Goal: Navigation & Orientation: Find specific page/section

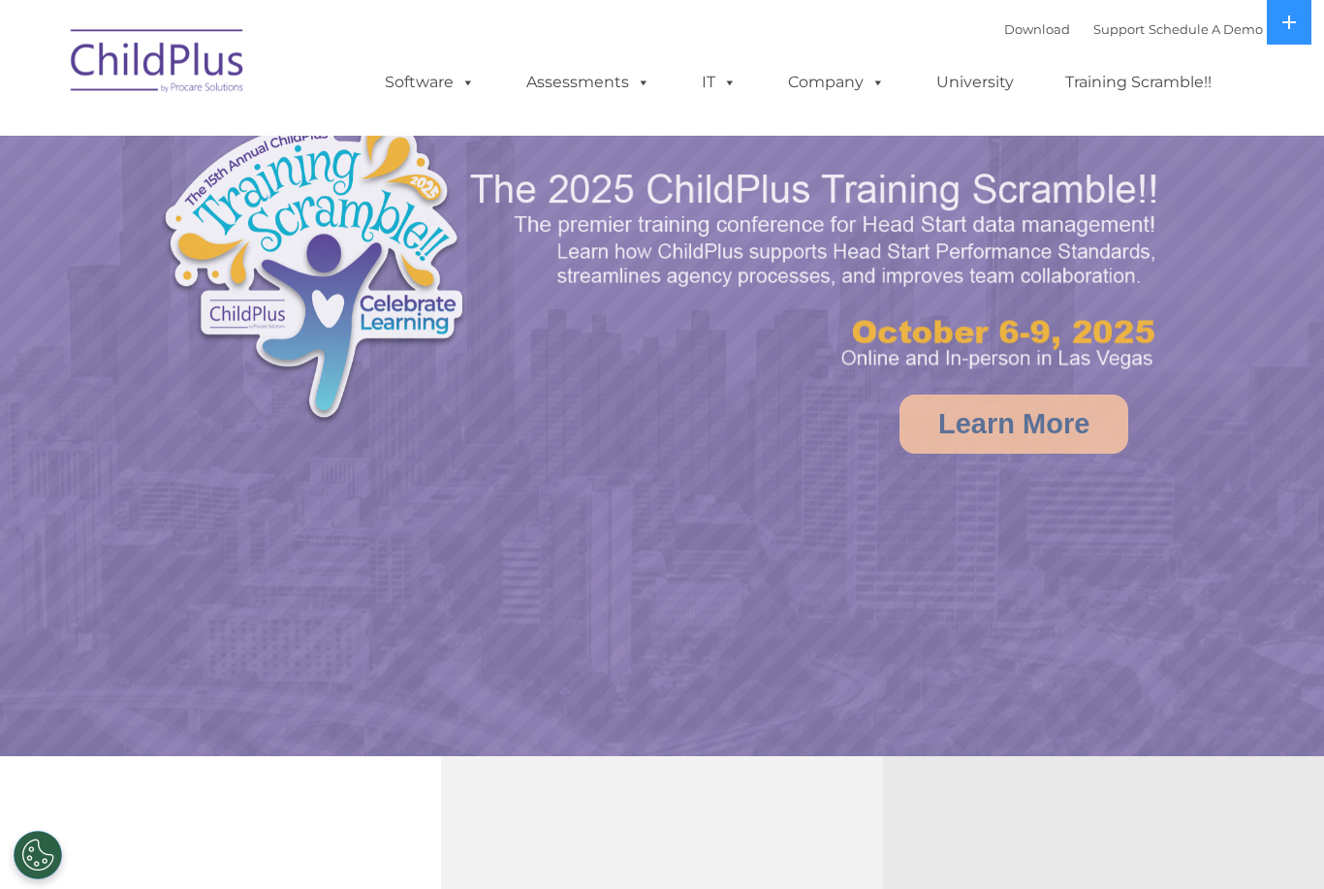
select select "MEDIUM"
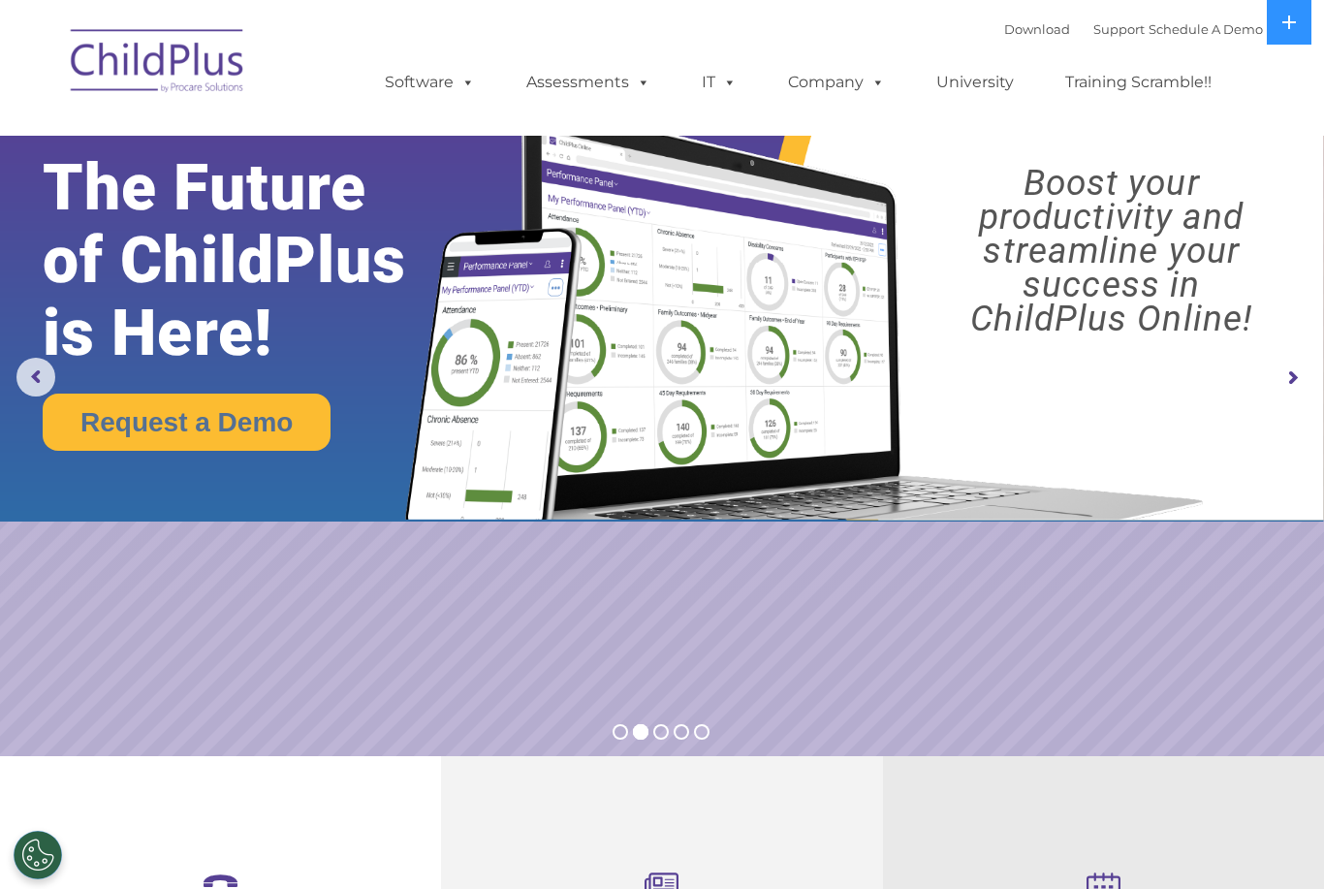
click at [1307, 366] on rs-arrow at bounding box center [1291, 378] width 39 height 39
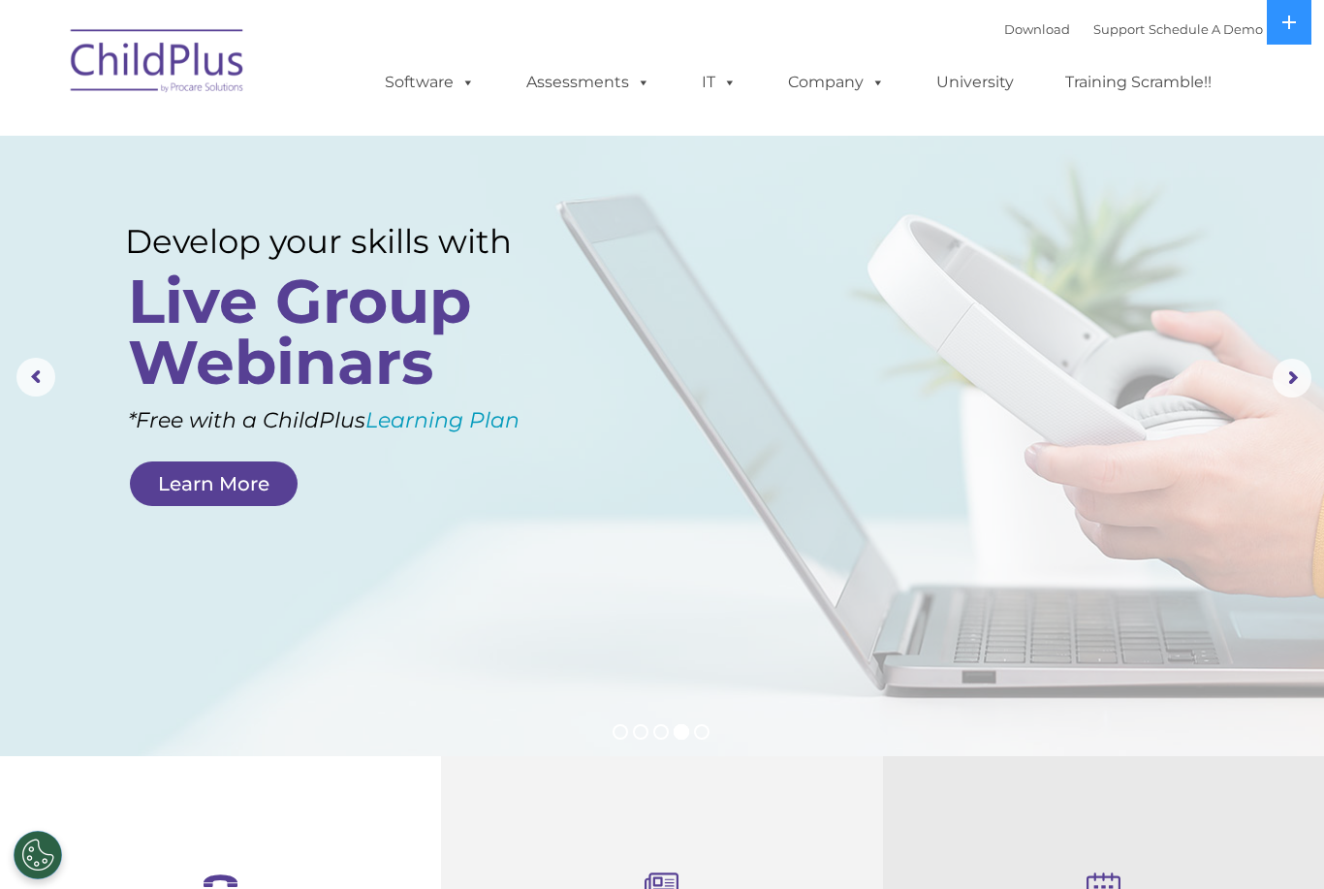
click at [1284, 380] on rs-arrow at bounding box center [1291, 378] width 39 height 39
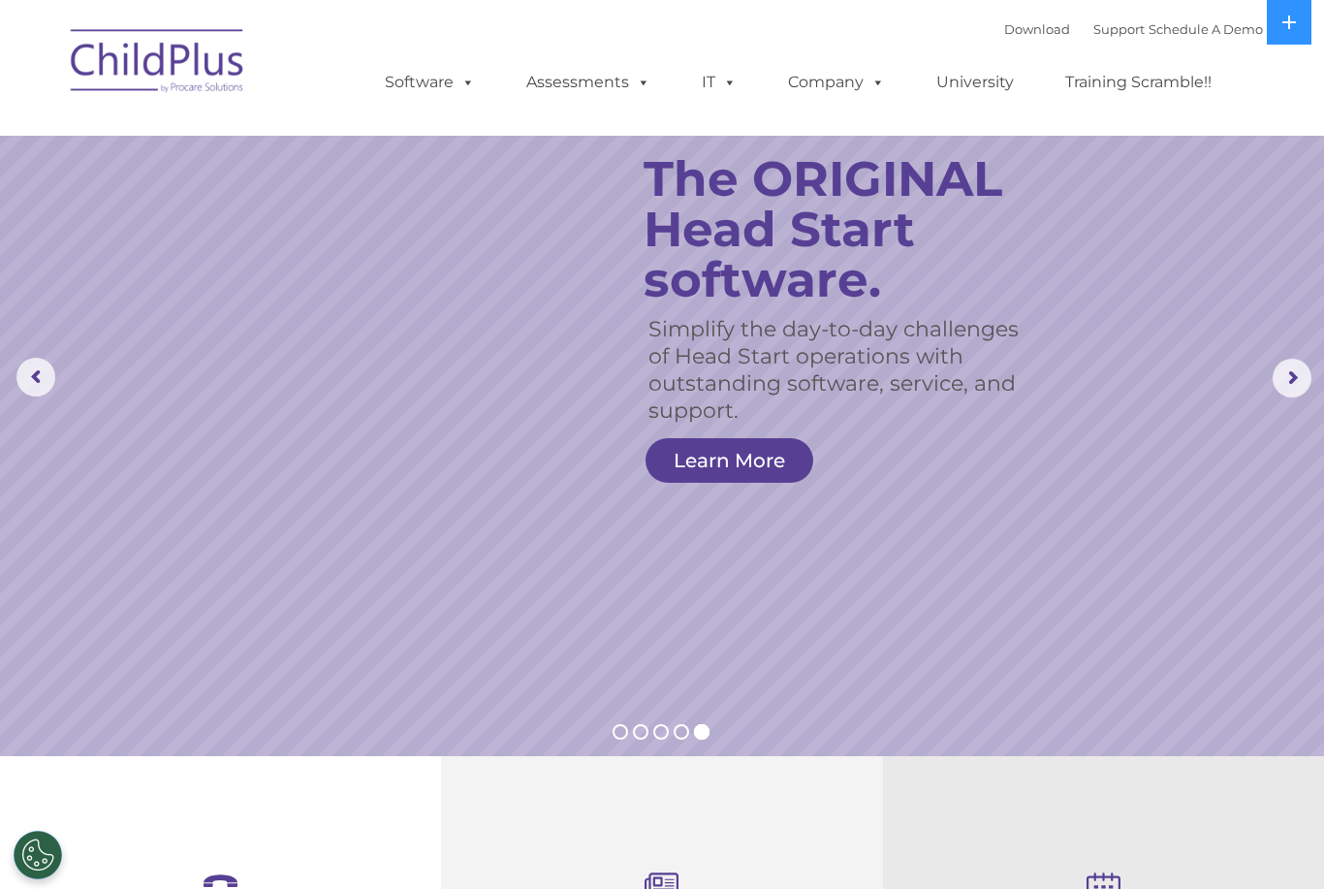
click at [1289, 378] on rs-arrow at bounding box center [1291, 378] width 39 height 39
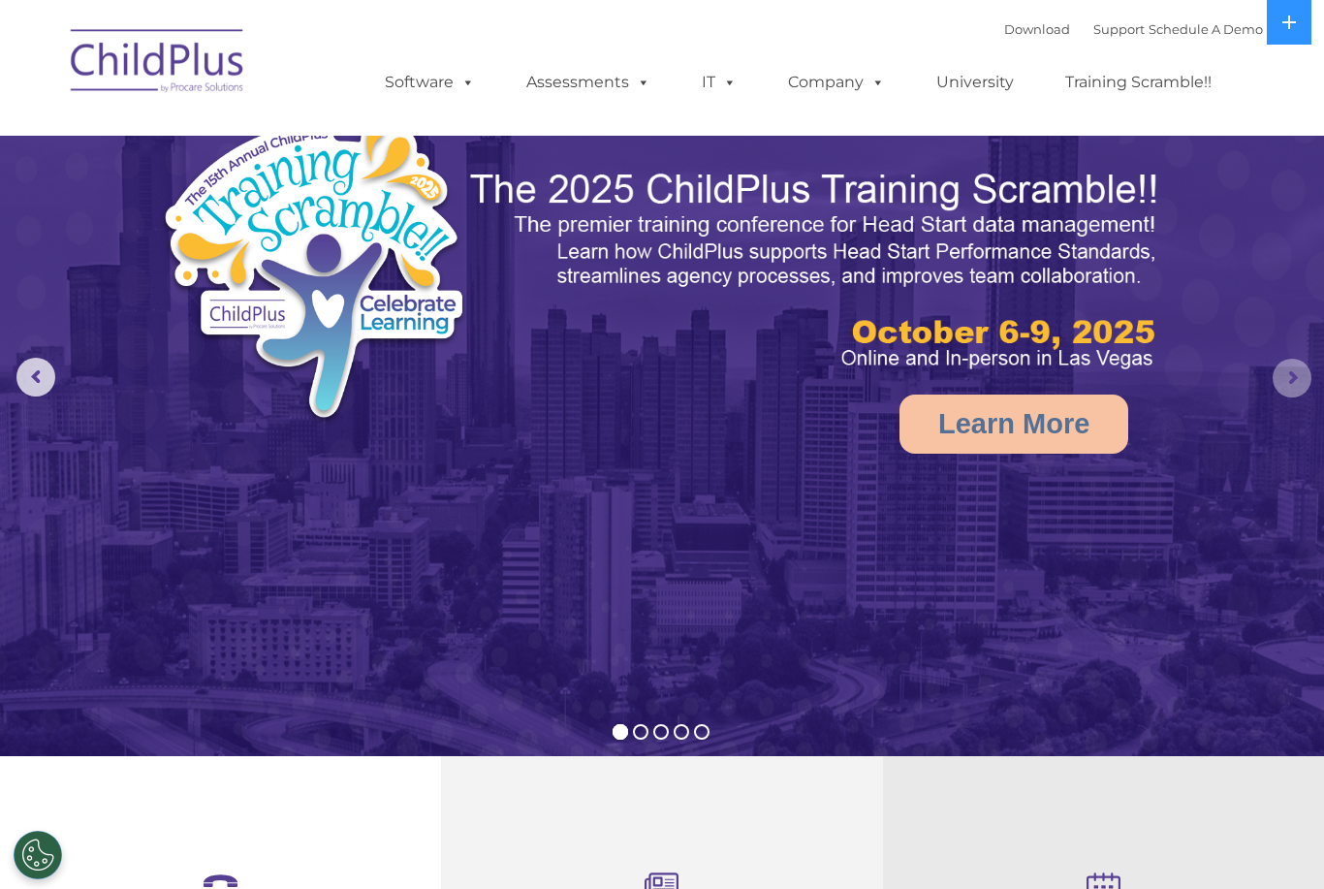
click at [1283, 378] on rs-arrow at bounding box center [1291, 378] width 39 height 39
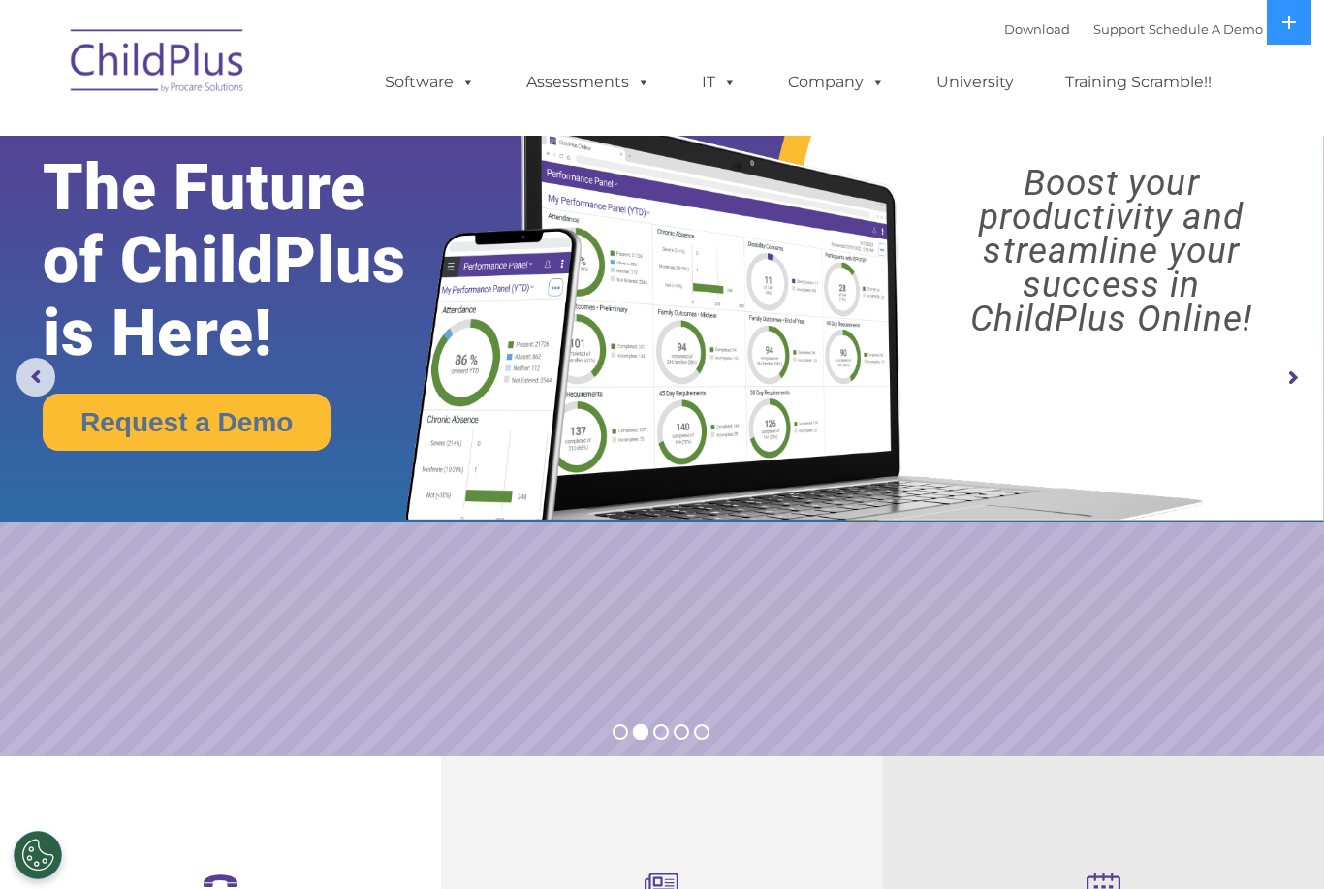
click at [1287, 383] on rs-arrow at bounding box center [1291, 378] width 39 height 39
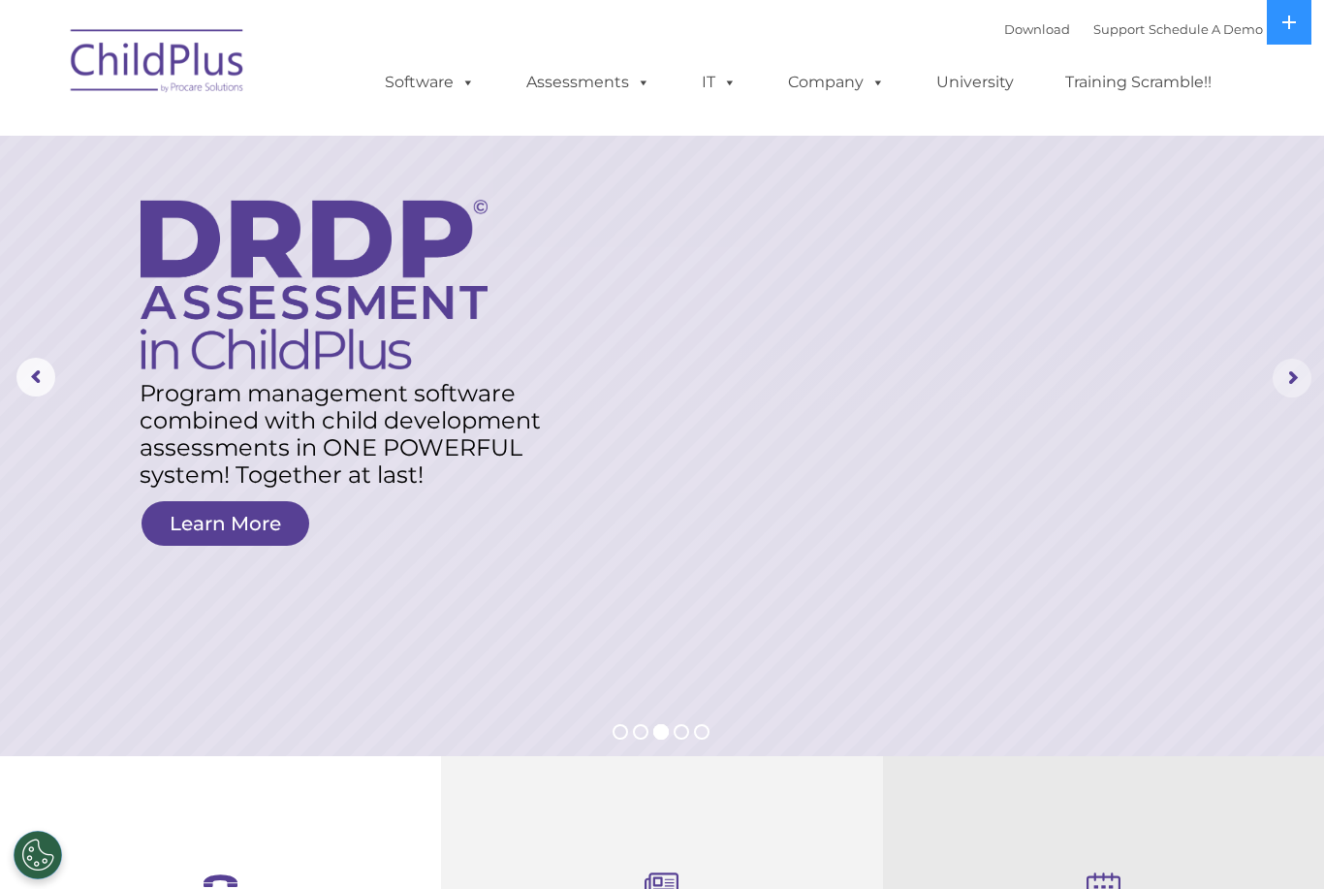
click at [1290, 386] on rs-arrow at bounding box center [1291, 378] width 39 height 39
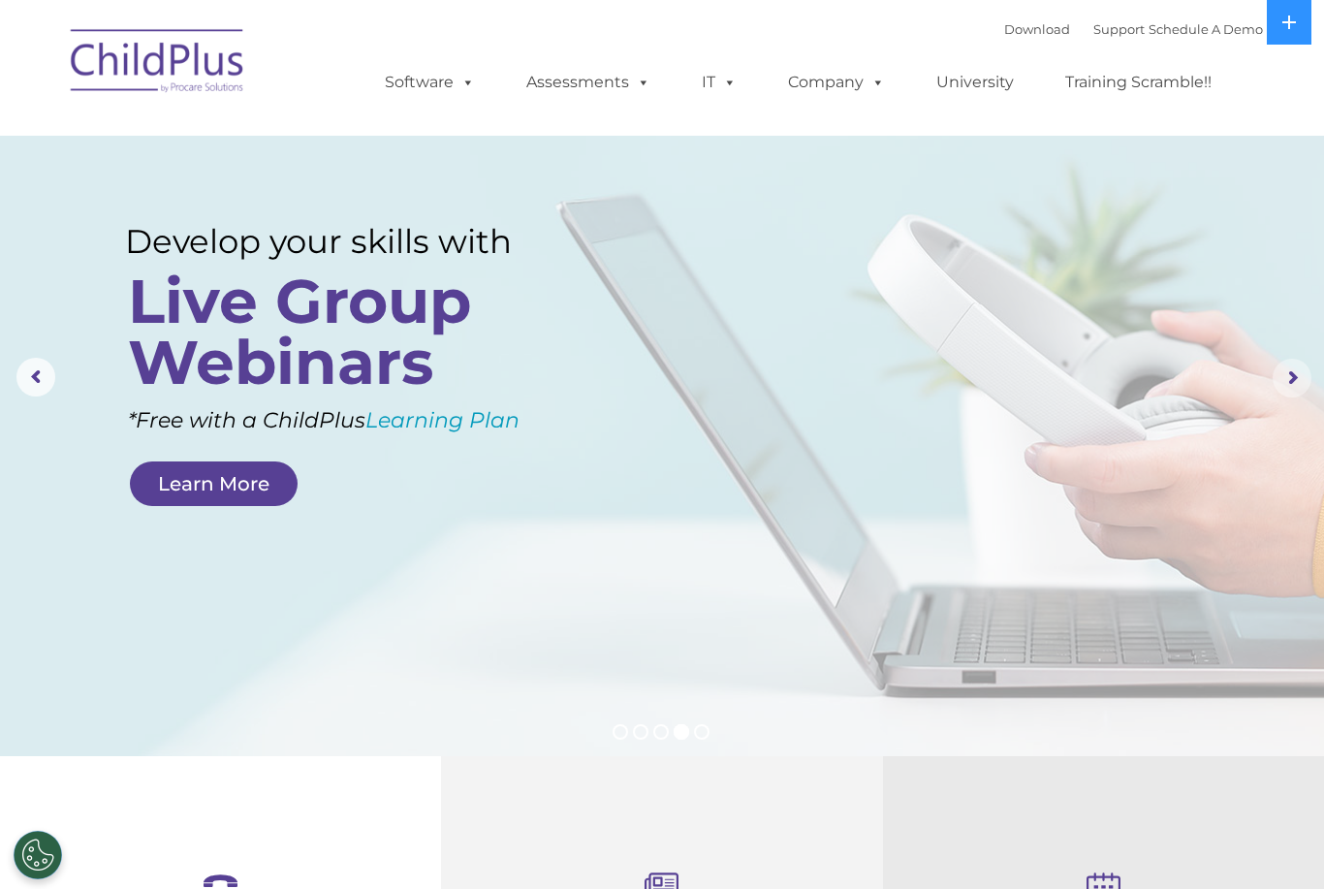
click at [1291, 385] on rs-arrow at bounding box center [1291, 378] width 39 height 39
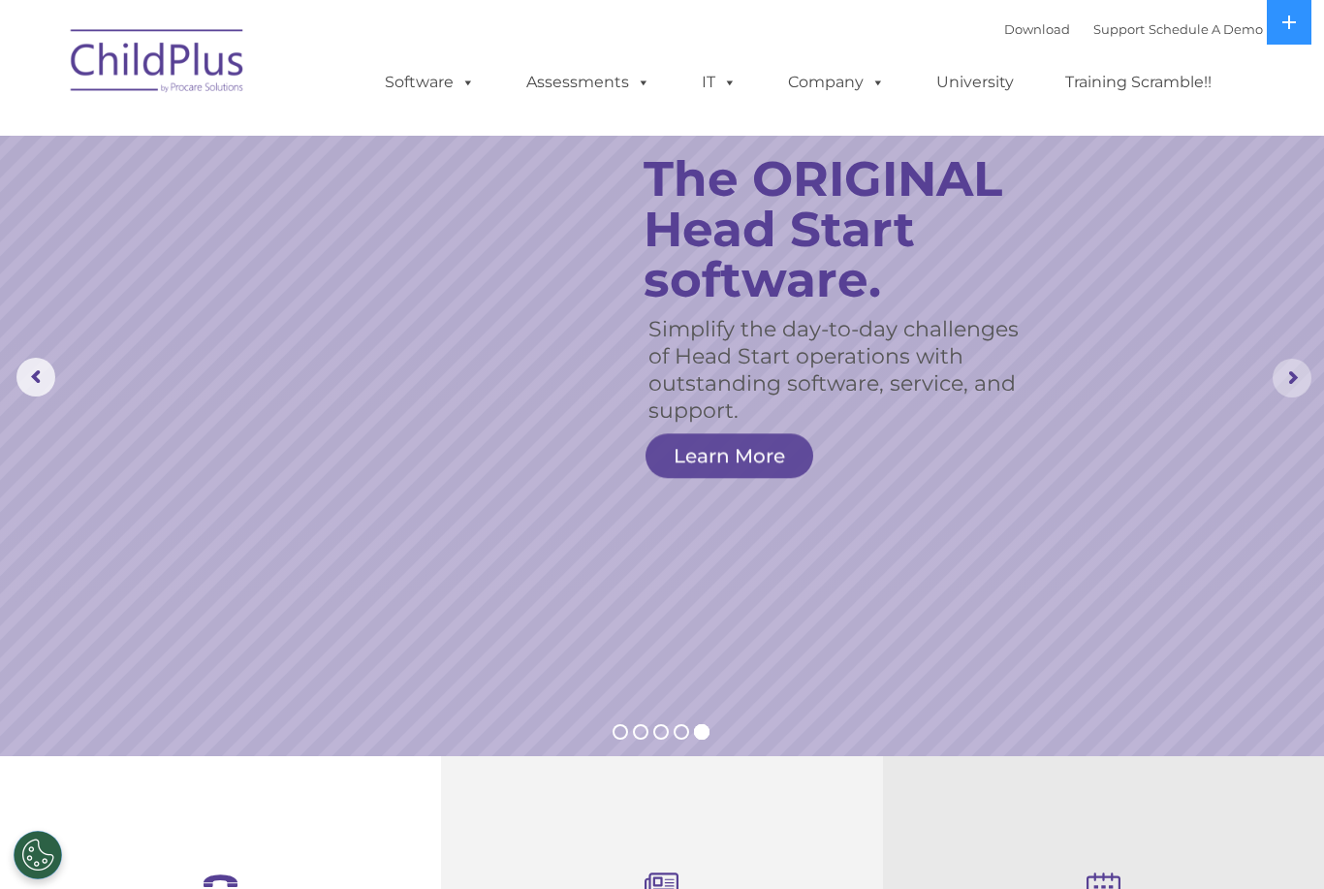
click at [1290, 380] on rs-arrow at bounding box center [1291, 378] width 39 height 39
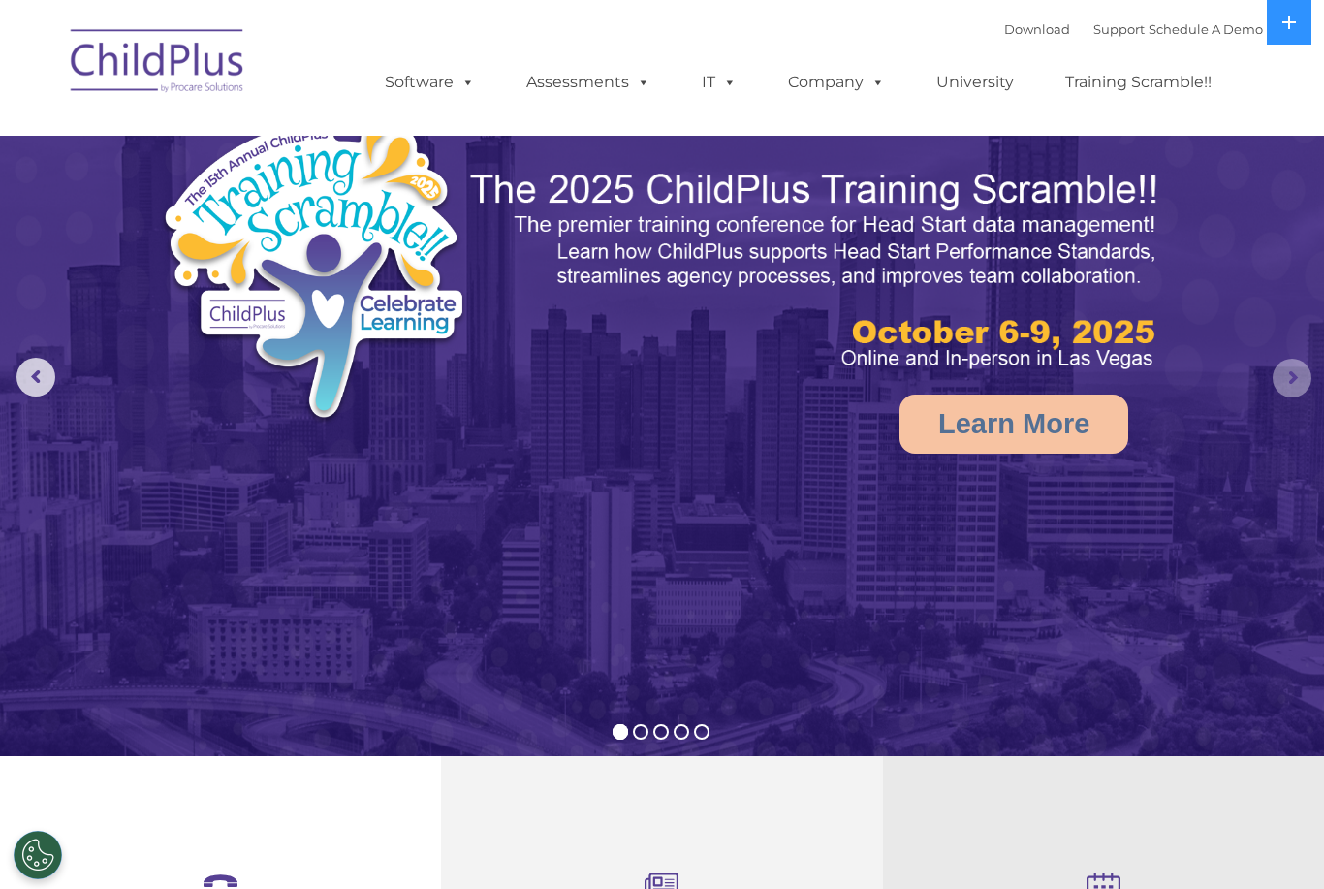
click at [1281, 383] on rs-arrow at bounding box center [1291, 378] width 39 height 39
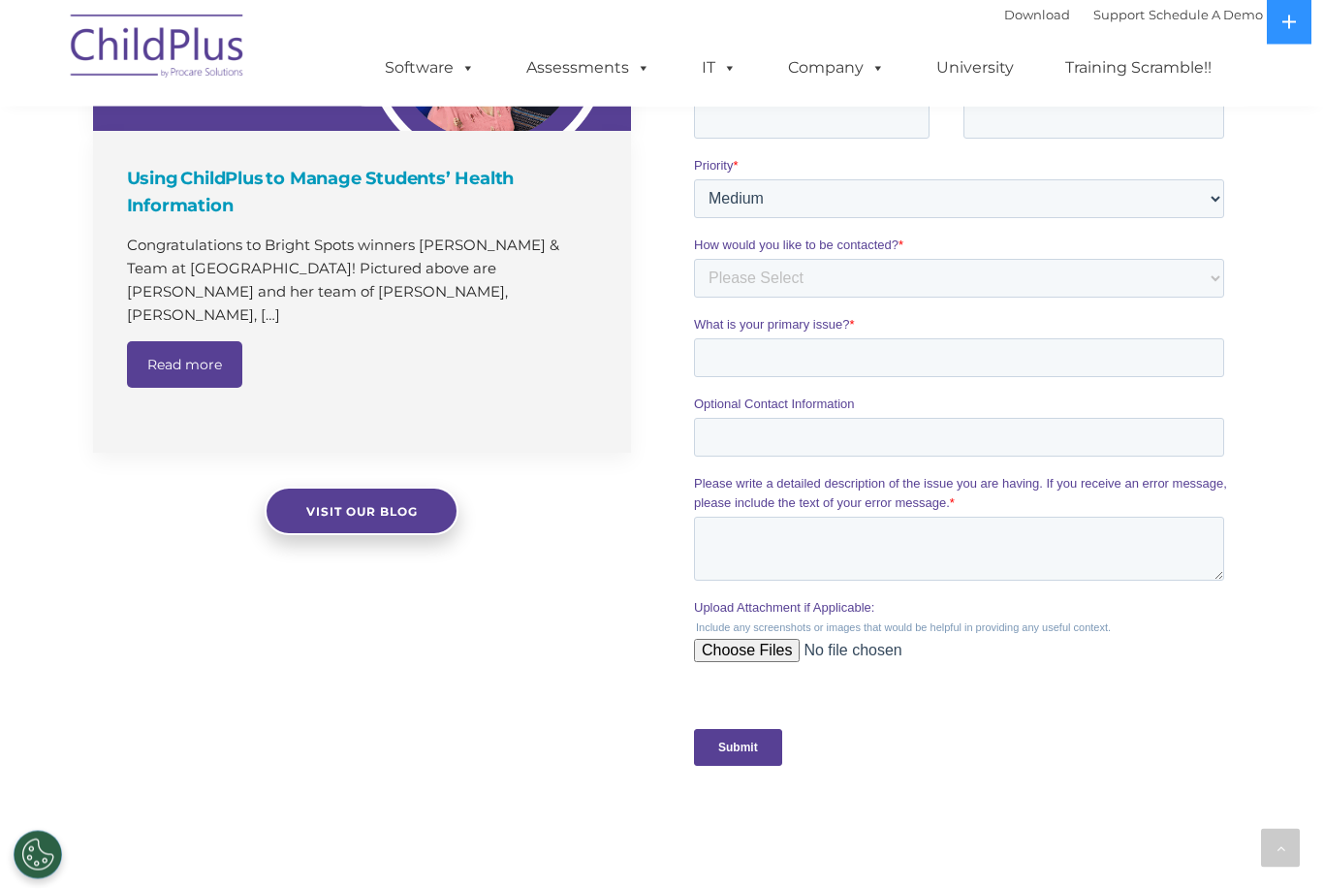
scroll to position [1485, 0]
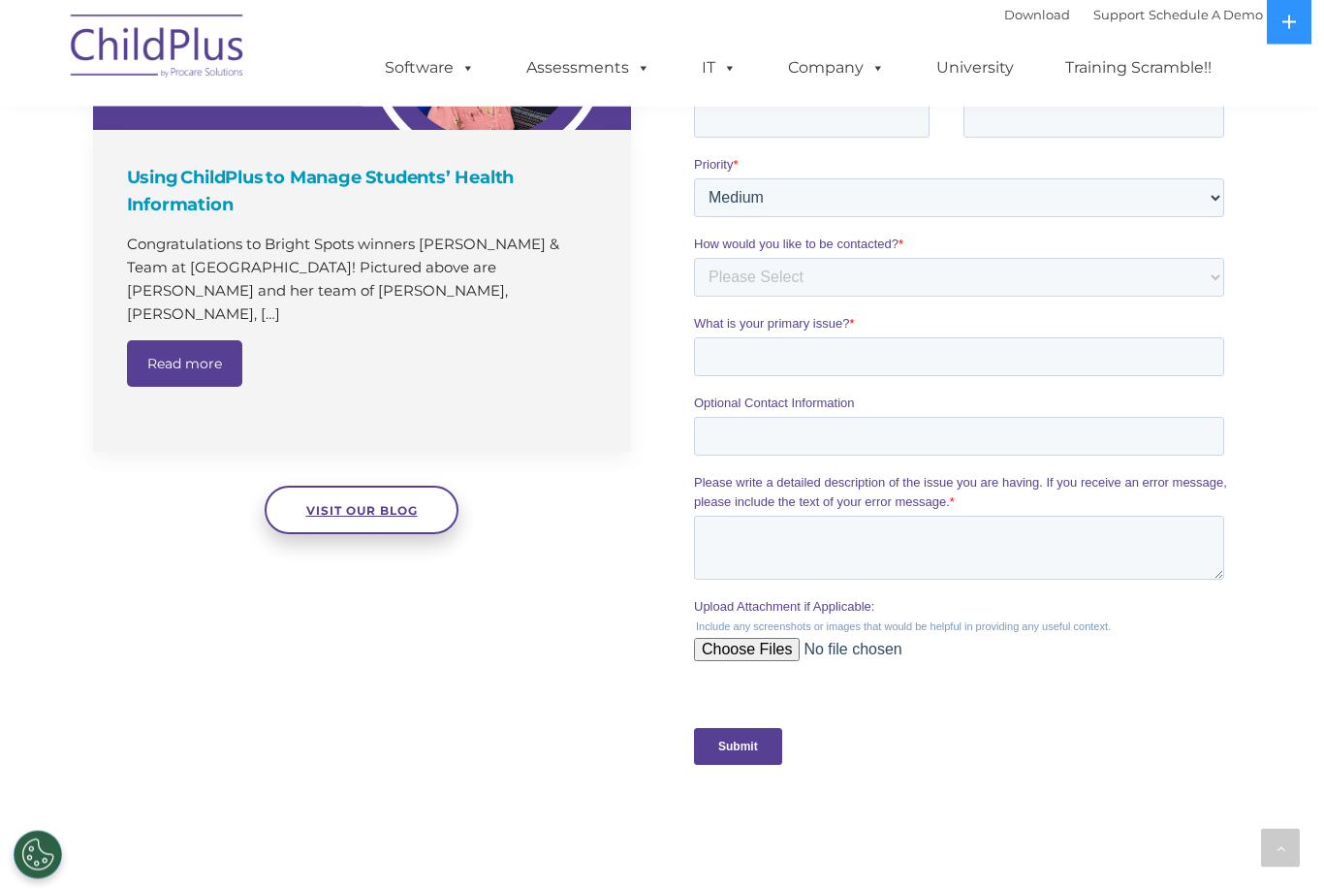
click at [314, 500] on link "Visit our blog" at bounding box center [362, 510] width 194 height 48
